Goal: Task Accomplishment & Management: Manage account settings

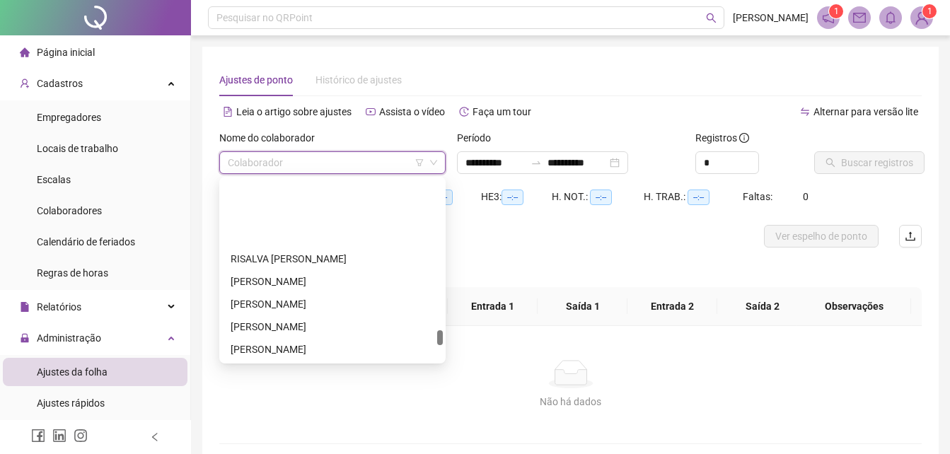
scroll to position [1768, 0]
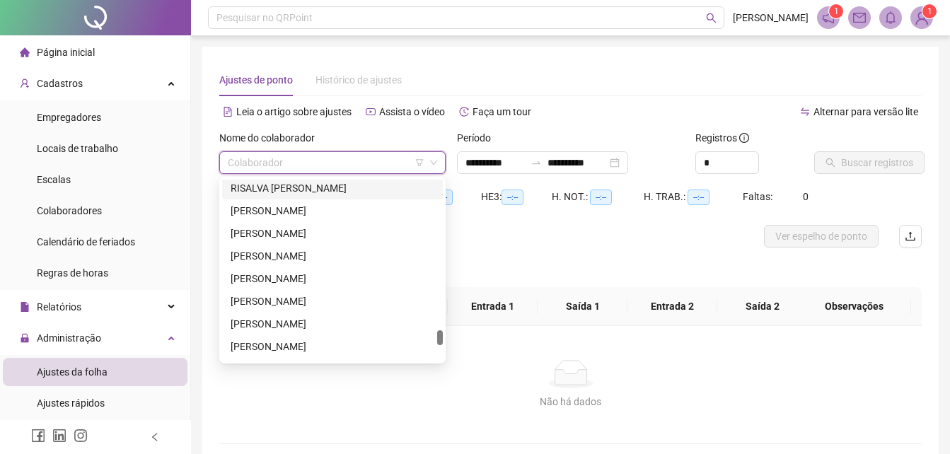
click at [306, 191] on div "RISALVA [PERSON_NAME]" at bounding box center [333, 188] width 204 height 16
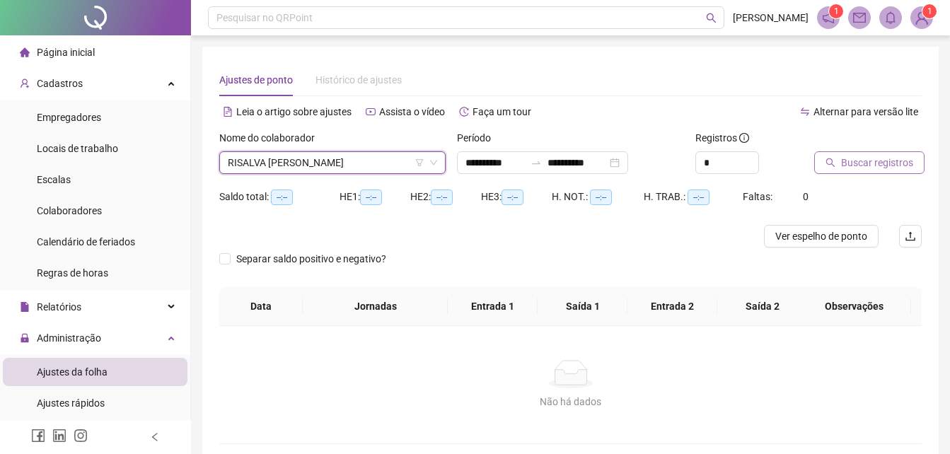
click at [842, 167] on span "Buscar registros" at bounding box center [877, 163] width 72 height 16
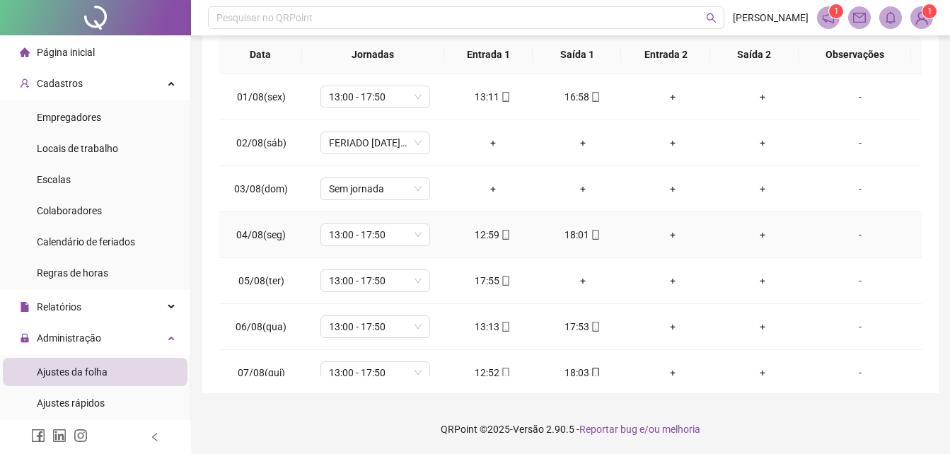
scroll to position [0, 0]
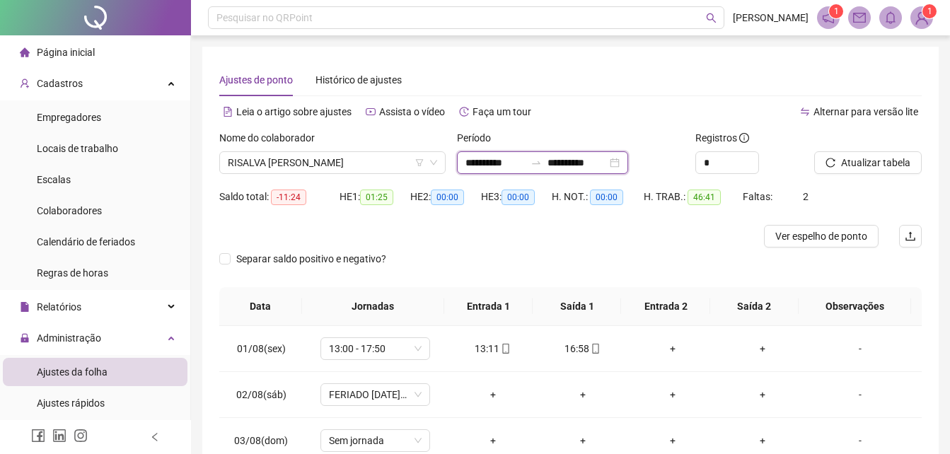
click at [525, 168] on input "**********" at bounding box center [494, 163] width 59 height 16
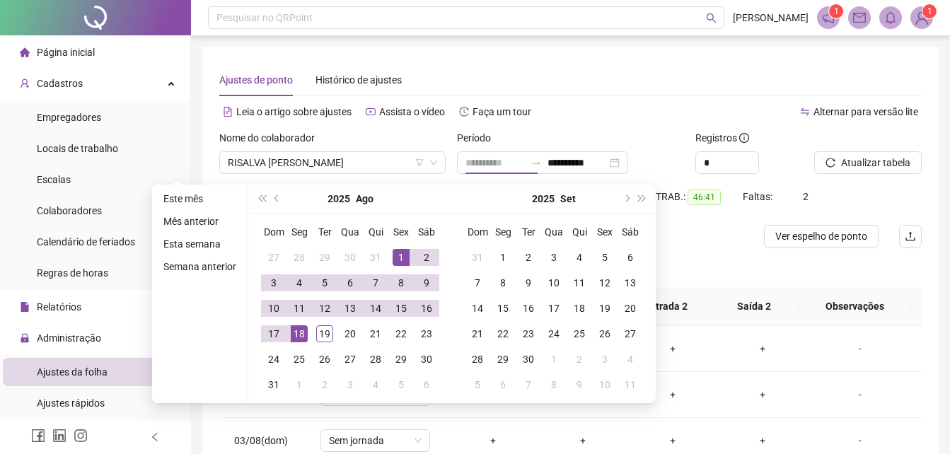
click at [398, 255] on div "1" at bounding box center [401, 257] width 17 height 17
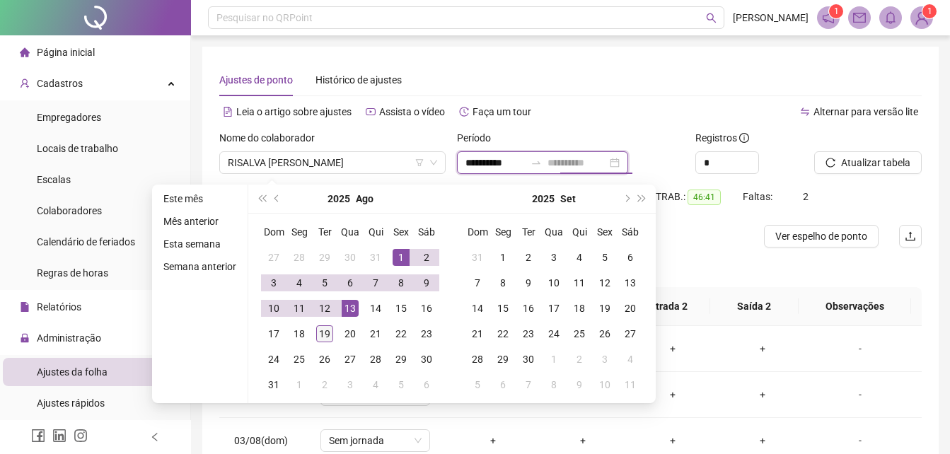
type input "**********"
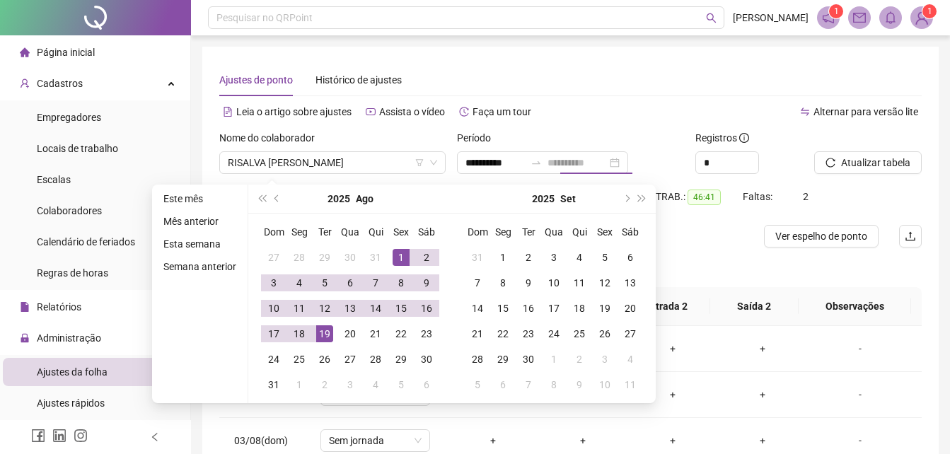
drag, startPoint x: 330, startPoint y: 335, endPoint x: 435, endPoint y: 295, distance: 112.8
click at [329, 333] on div "19" at bounding box center [324, 333] width 17 height 17
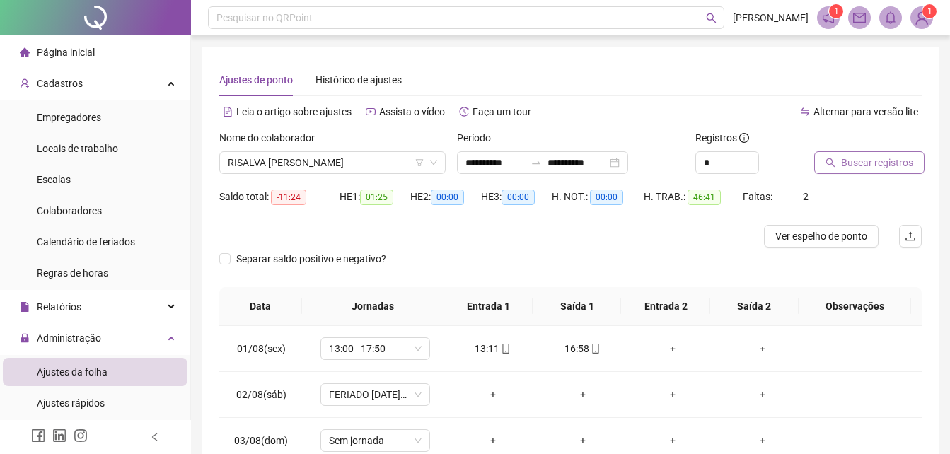
click at [874, 159] on span "Buscar registros" at bounding box center [877, 163] width 72 height 16
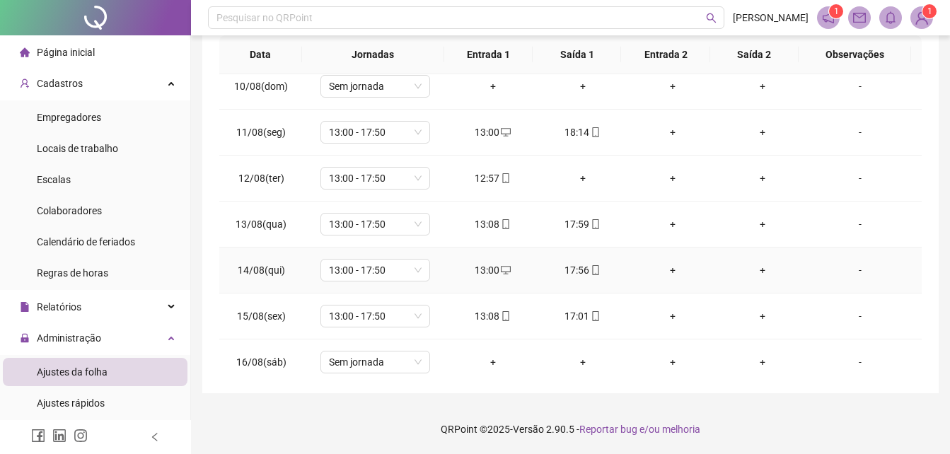
scroll to position [572, 0]
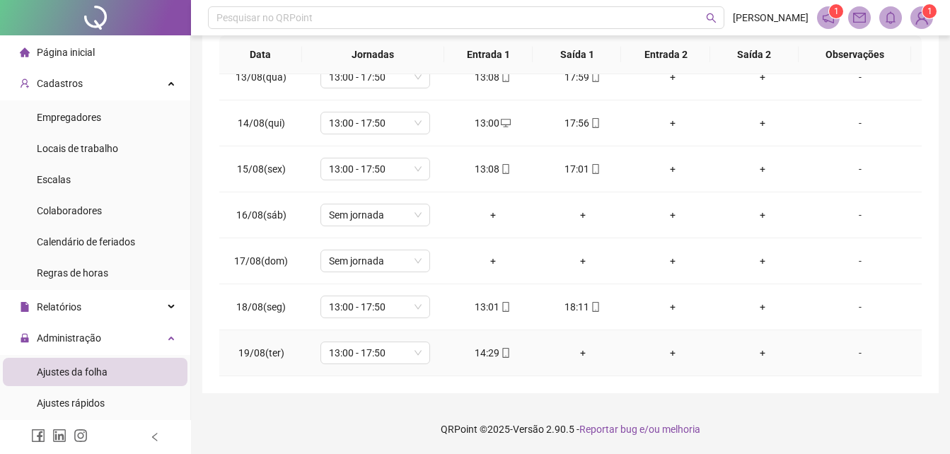
click at [577, 357] on div "+" at bounding box center [582, 353] width 67 height 16
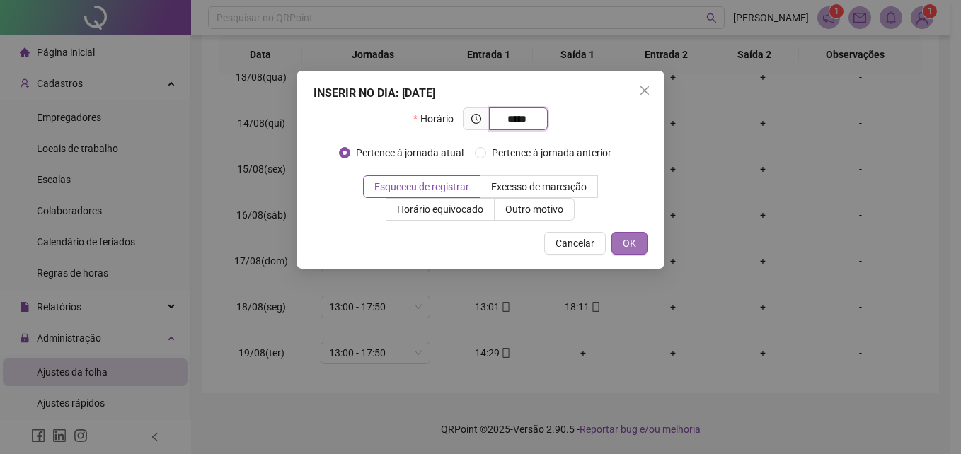
type input "*****"
click at [628, 249] on span "OK" at bounding box center [628, 244] width 13 height 16
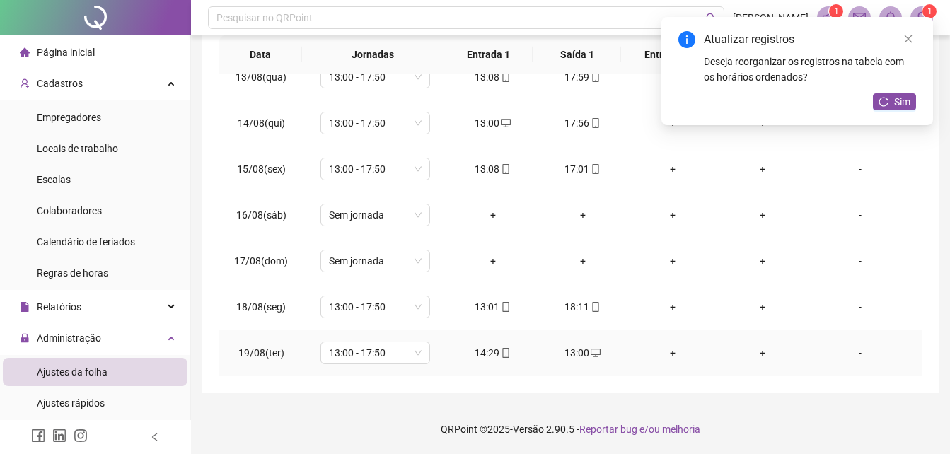
click at [494, 354] on div "14:29" at bounding box center [492, 353] width 67 height 16
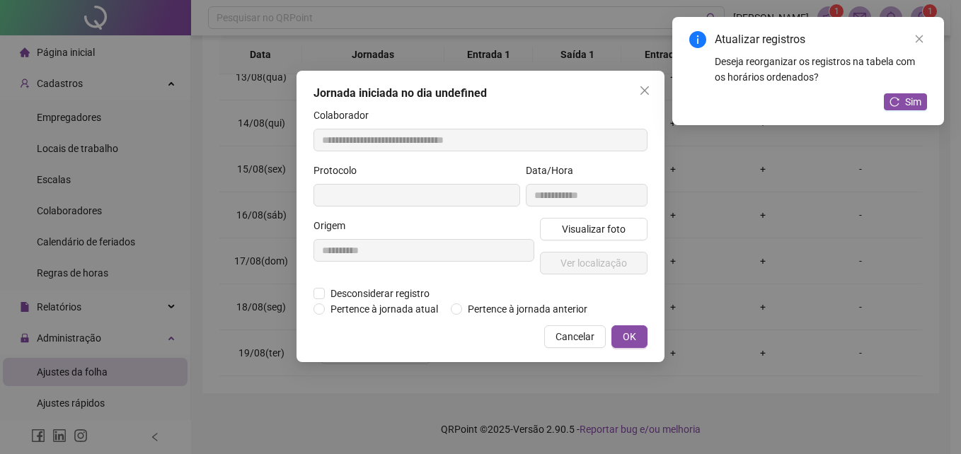
type input "**********"
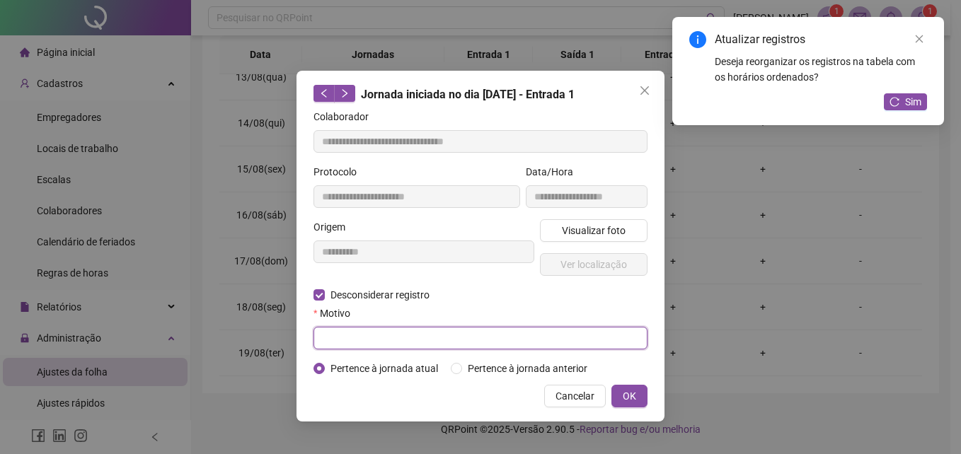
click at [471, 342] on input "text" at bounding box center [480, 338] width 334 height 23
type input "****"
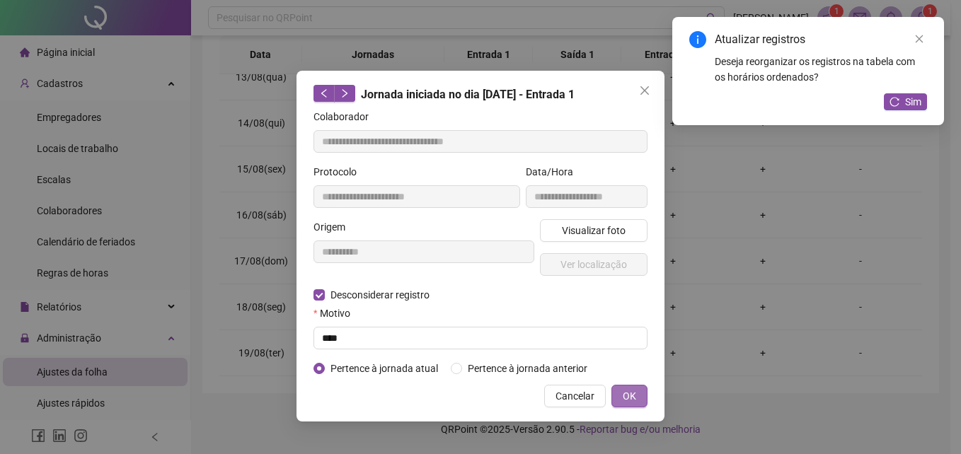
click at [632, 396] on span "OK" at bounding box center [628, 396] width 13 height 16
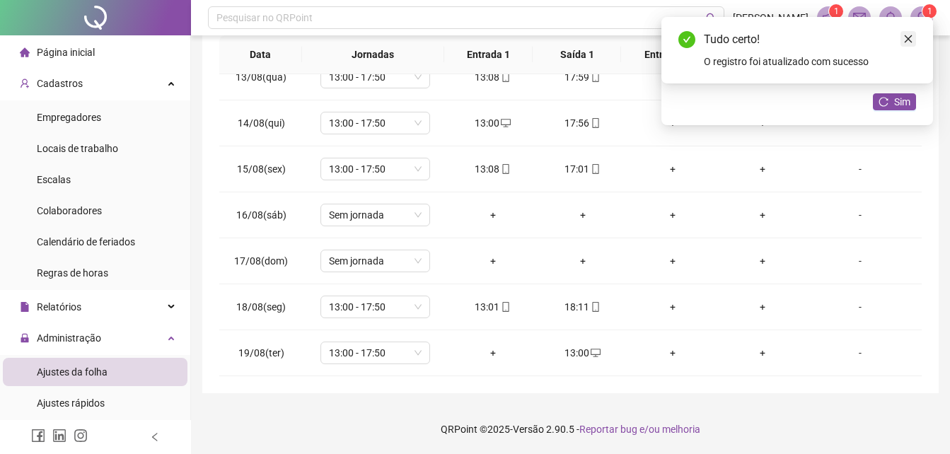
click at [907, 36] on icon "close" at bounding box center [908, 39] width 10 height 10
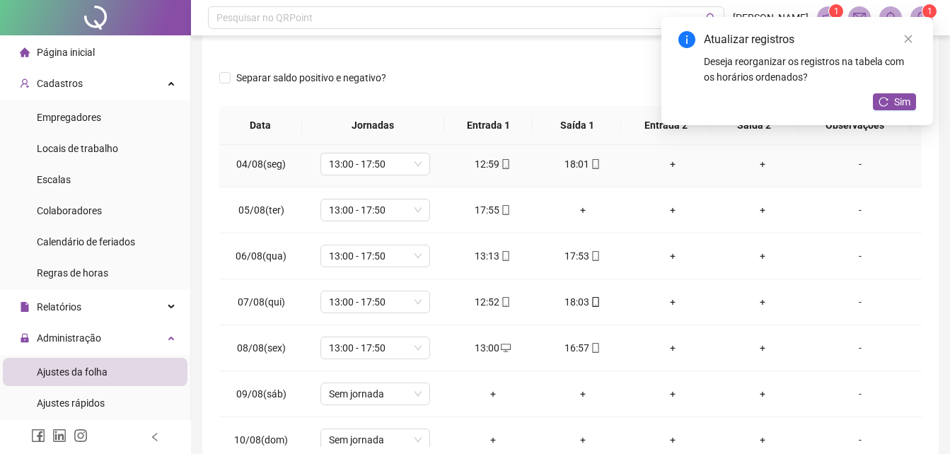
scroll to position [0, 0]
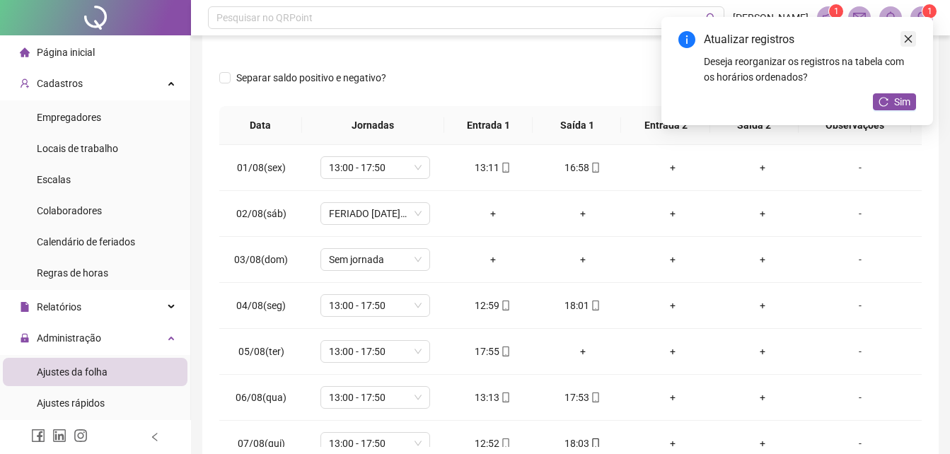
click at [910, 40] on icon "close" at bounding box center [908, 39] width 10 height 10
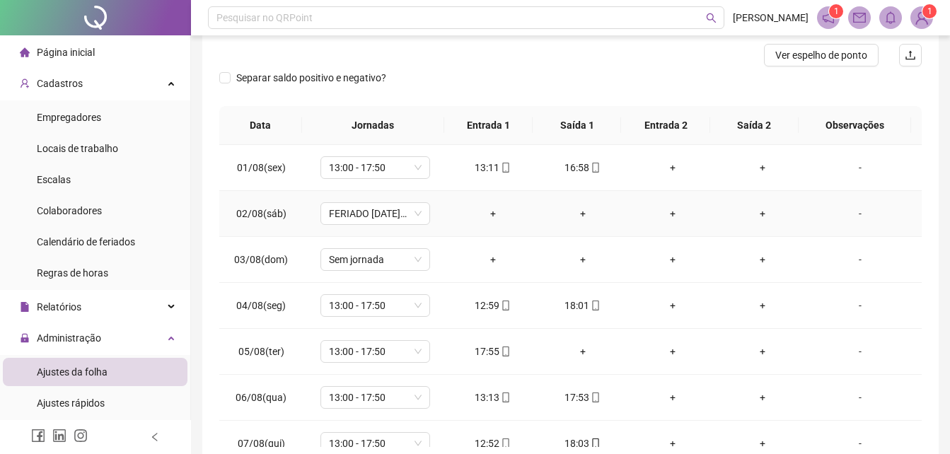
scroll to position [40, 0]
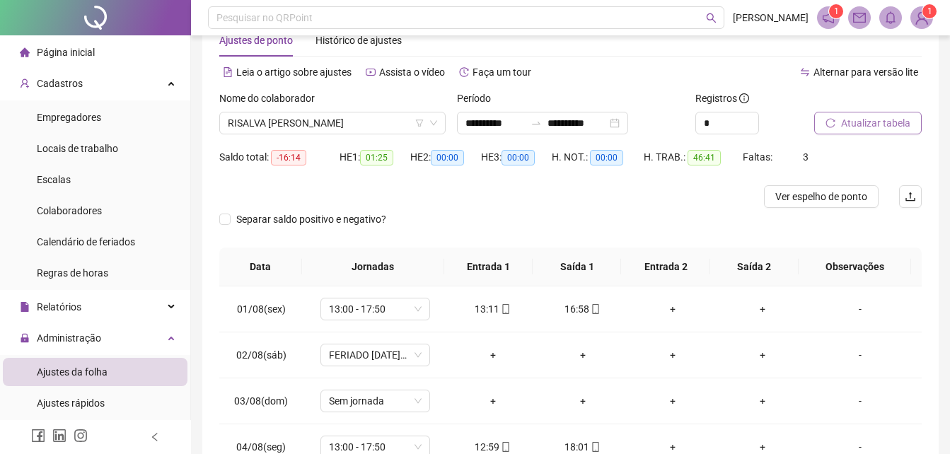
click at [834, 121] on icon "reload" at bounding box center [829, 122] width 9 height 9
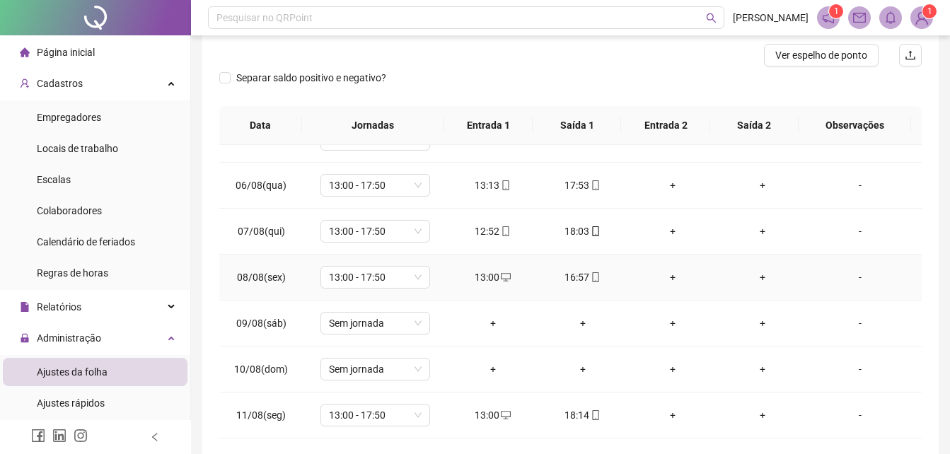
scroll to position [354, 0]
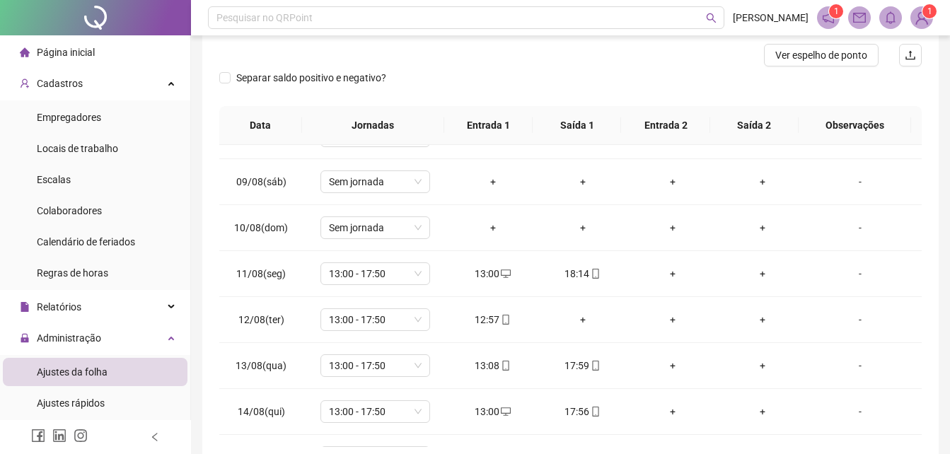
click at [655, 81] on div "Separar saldo positivo e negativo?" at bounding box center [570, 86] width 702 height 40
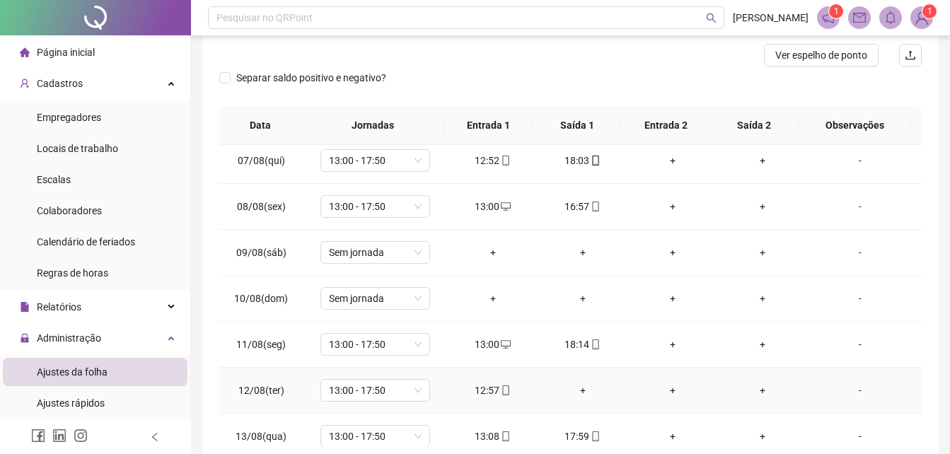
scroll to position [424, 0]
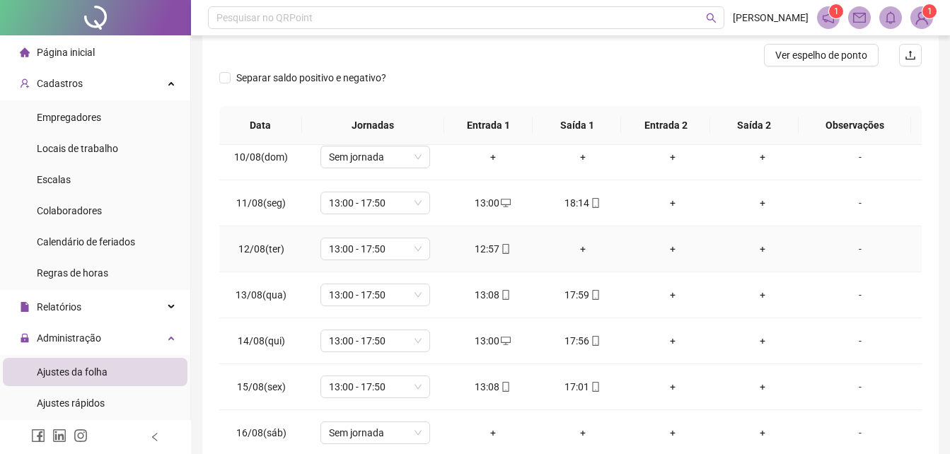
click at [574, 252] on div "+" at bounding box center [582, 249] width 67 height 16
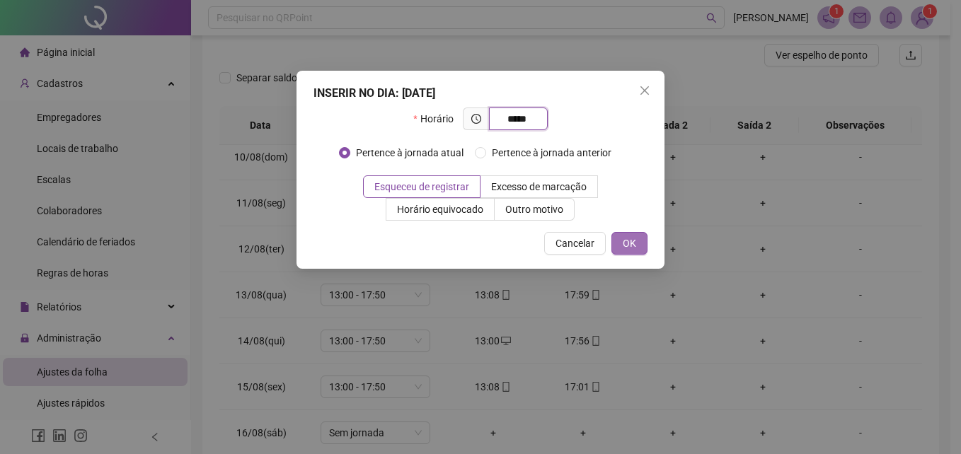
type input "*****"
click at [621, 237] on button "OK" at bounding box center [629, 243] width 36 height 23
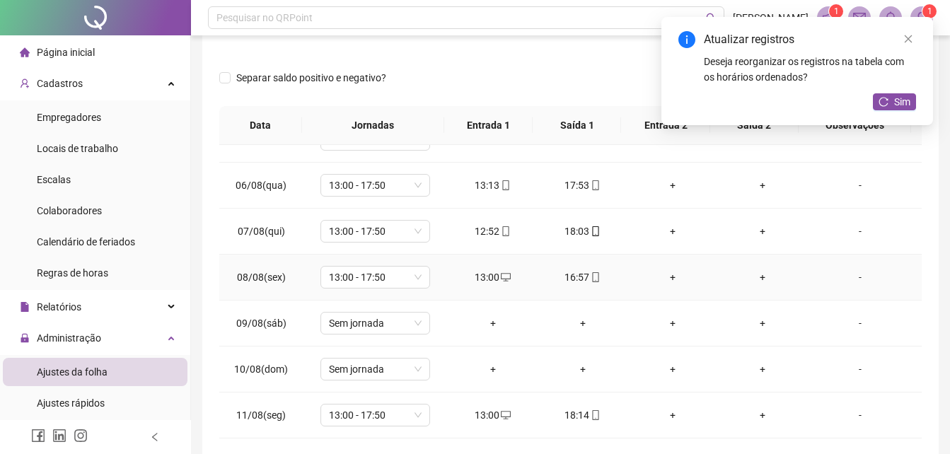
scroll to position [71, 0]
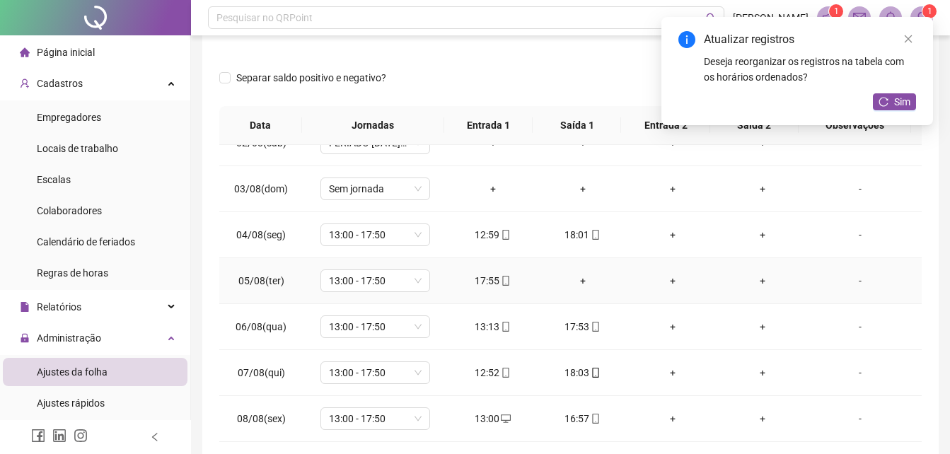
click at [579, 281] on div "+" at bounding box center [582, 281] width 67 height 16
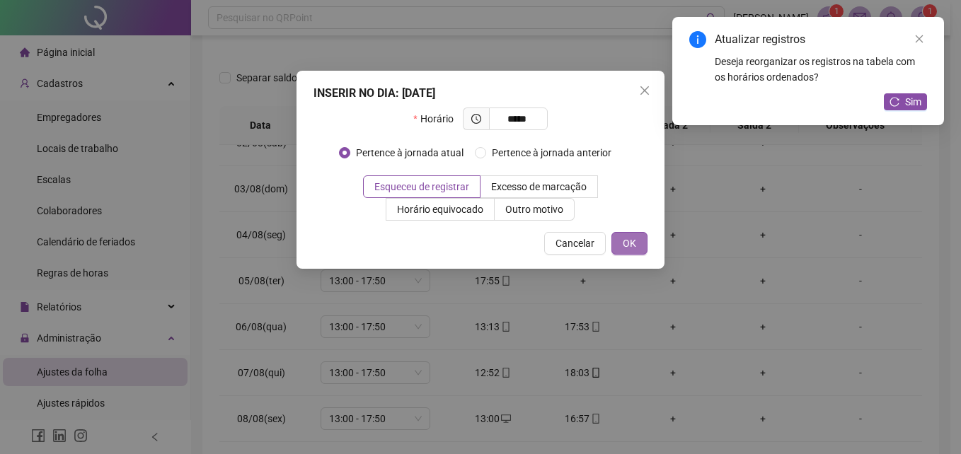
type input "*****"
click at [620, 249] on button "OK" at bounding box center [629, 243] width 36 height 23
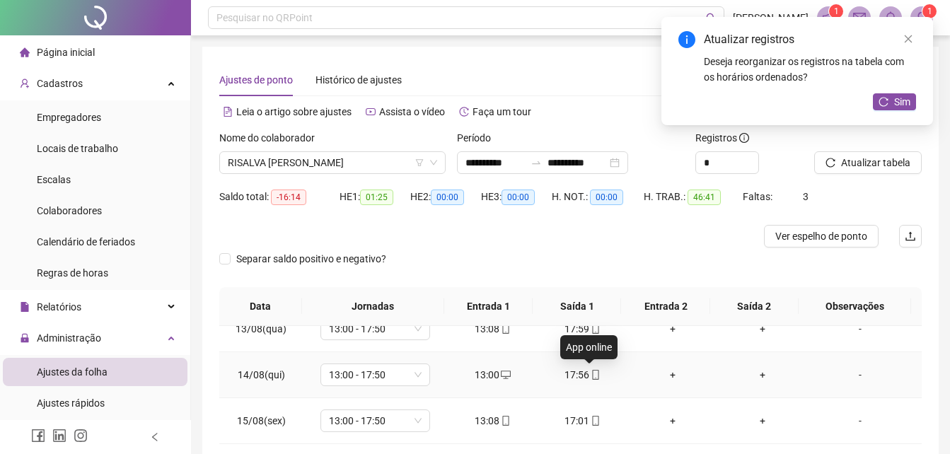
scroll to position [501, 0]
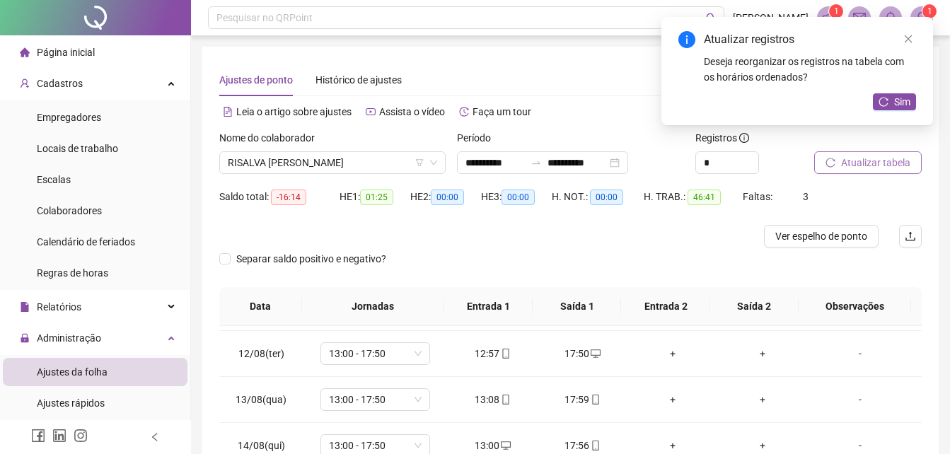
click at [859, 158] on span "Atualizar tabela" at bounding box center [875, 163] width 69 height 16
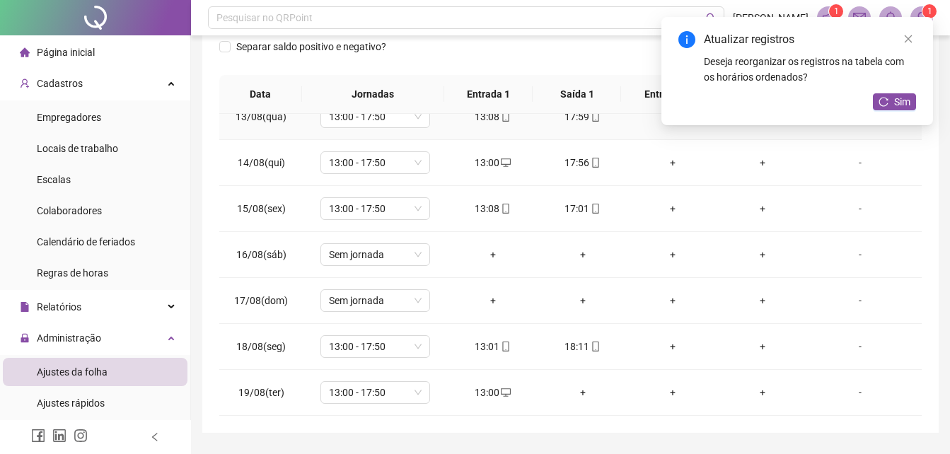
scroll to position [252, 0]
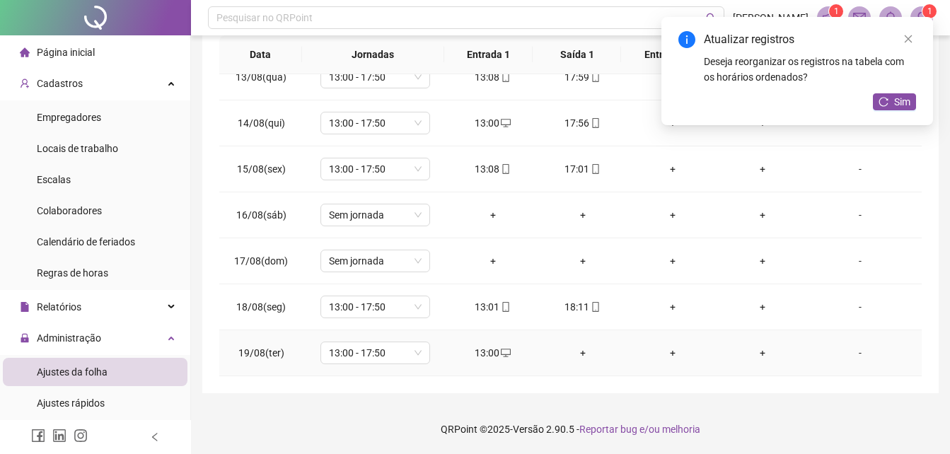
click at [579, 350] on div "+" at bounding box center [582, 353] width 67 height 16
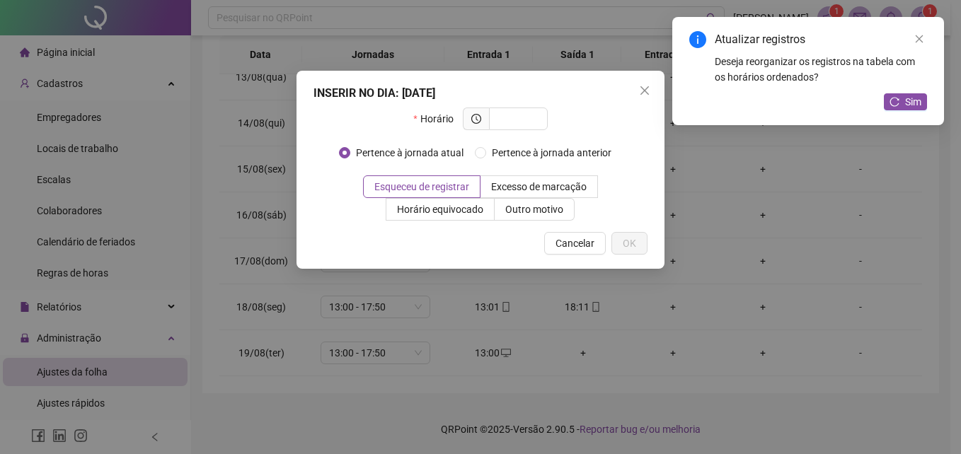
click at [655, 84] on button "Close" at bounding box center [644, 90] width 23 height 23
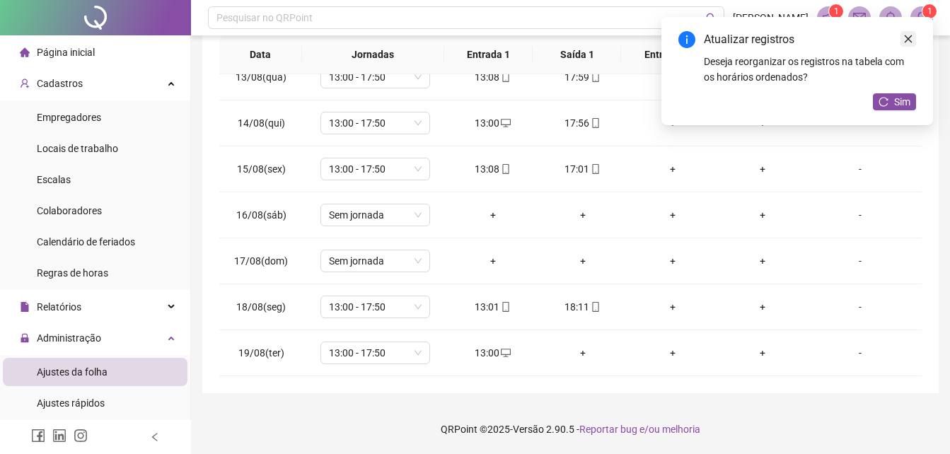
click at [910, 37] on icon "close" at bounding box center [909, 39] width 8 height 8
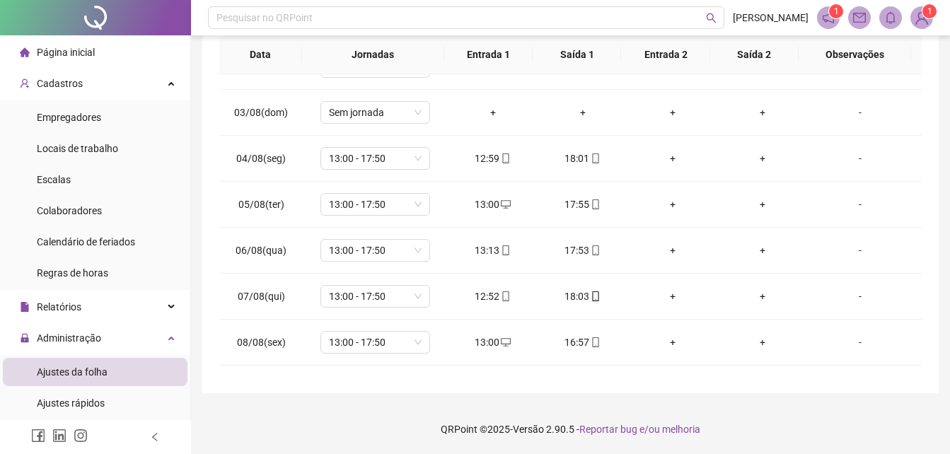
scroll to position [0, 0]
